Goal: Answer question/provide support: Share knowledge or assist other users

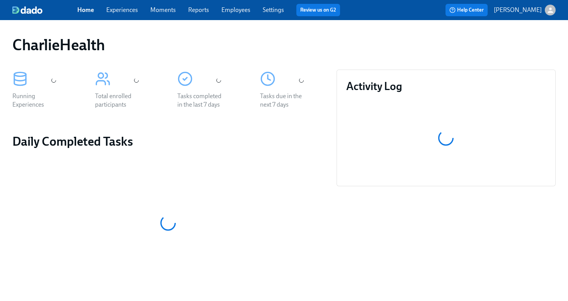
click at [242, 8] on link "Employees" at bounding box center [235, 9] width 29 height 7
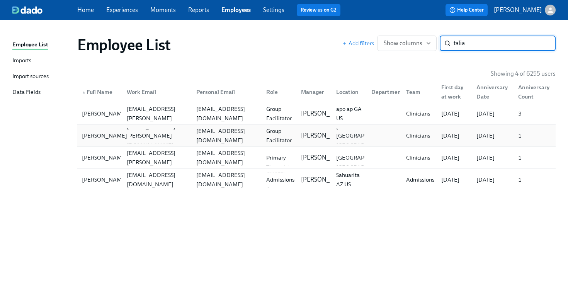
type input "talia"
click at [115, 136] on div "[PERSON_NAME]" at bounding box center [100, 135] width 42 height 15
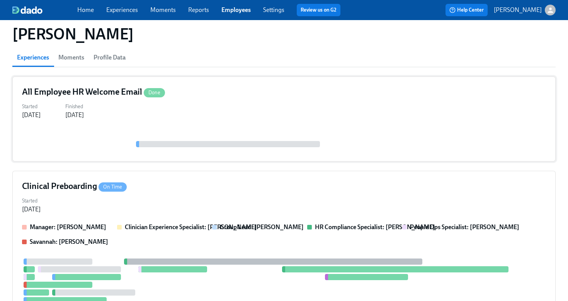
scroll to position [67, 0]
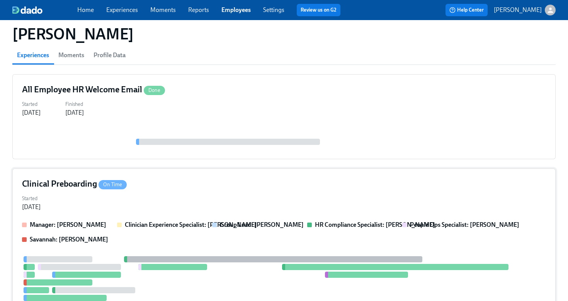
click at [196, 186] on div "Clinical Preboarding On Time" at bounding box center [284, 184] width 524 height 12
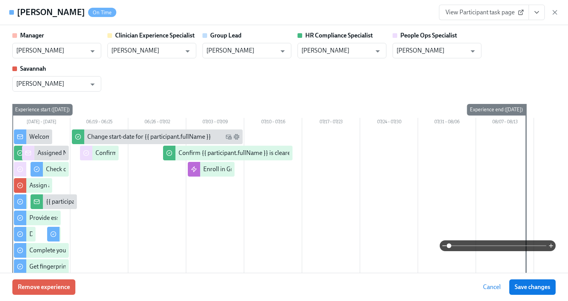
click at [537, 14] on icon "View task page" at bounding box center [537, 13] width 8 height 8
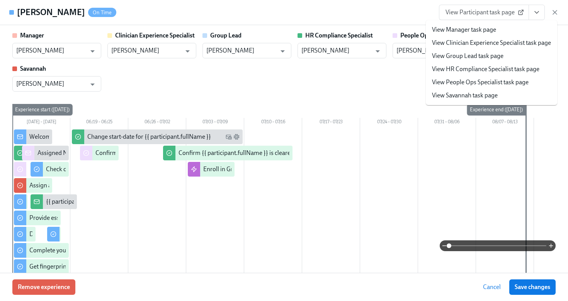
click at [519, 76] on li "View People Ops Specialist task page" at bounding box center [491, 82] width 131 height 13
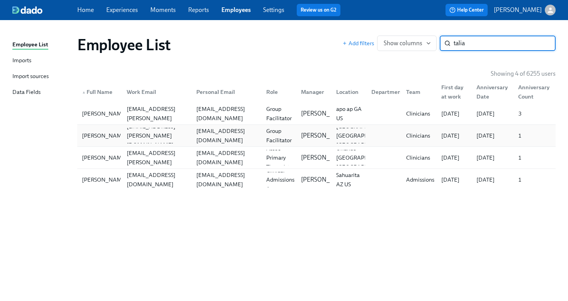
click at [196, 134] on div "[EMAIL_ADDRESS][DOMAIN_NAME]" at bounding box center [226, 135] width 67 height 19
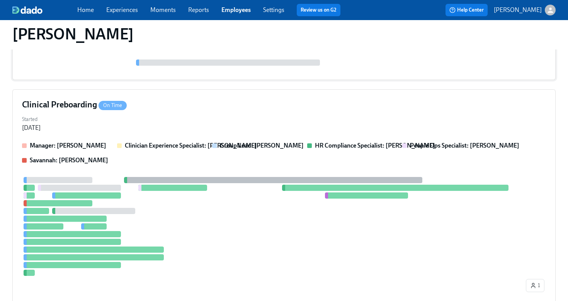
scroll to position [282, 0]
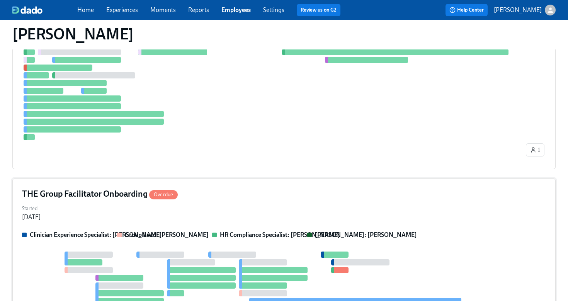
click at [245, 215] on div "Started [DATE]" at bounding box center [284, 212] width 524 height 19
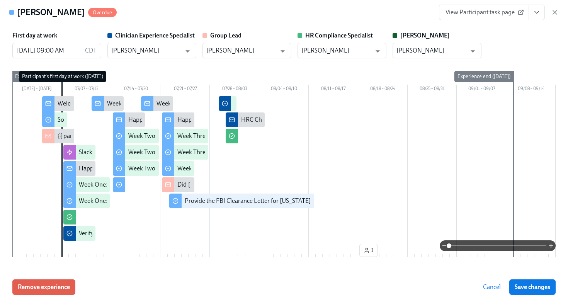
click at [539, 15] on icon "View task page" at bounding box center [537, 13] width 8 height 8
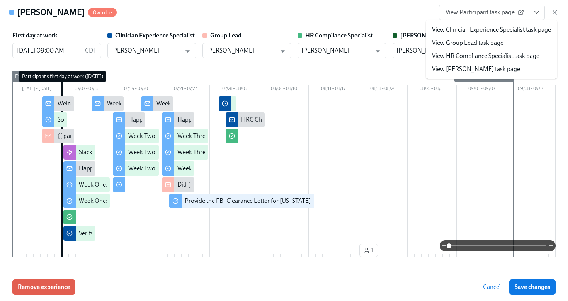
click at [516, 56] on link "View HR Compliance Specialist task page" at bounding box center [485, 56] width 107 height 9
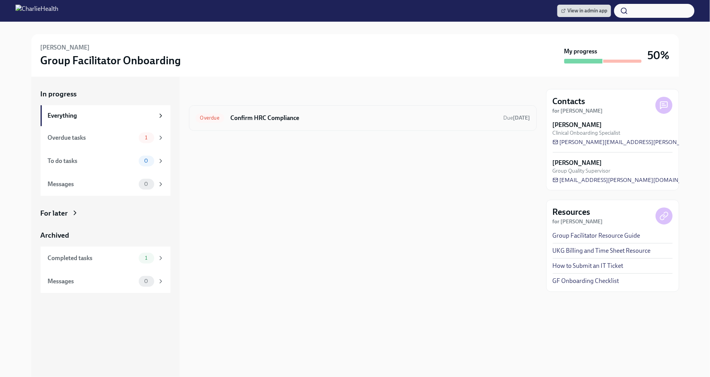
click at [445, 117] on h6 "Confirm HRC Compliance" at bounding box center [363, 118] width 267 height 9
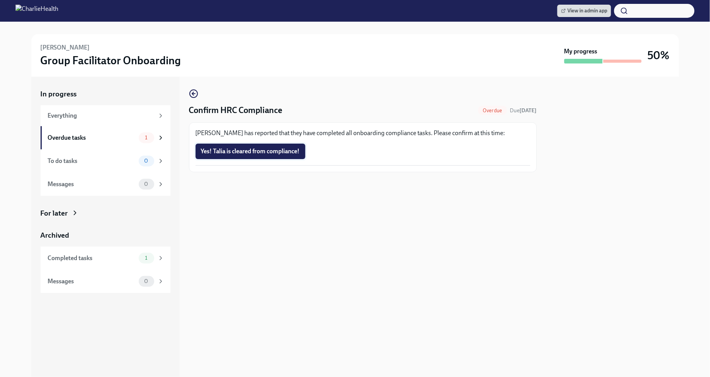
click at [298, 153] on span "Yes! Talia is cleared from compliance!" at bounding box center [250, 151] width 99 height 8
